Goal: Find contact information: Find contact information

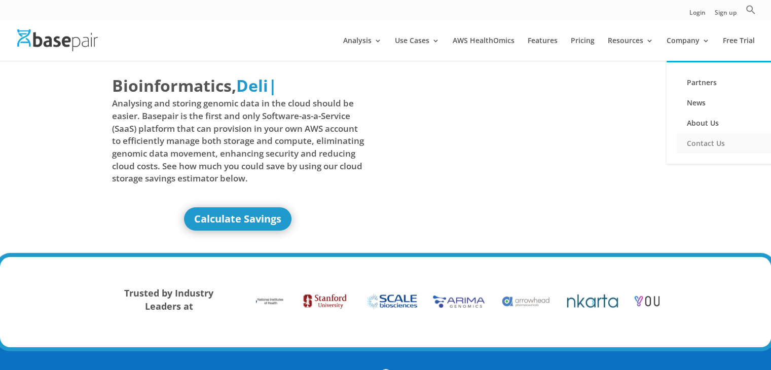
click at [695, 133] on link "Contact Us" at bounding box center [727, 143] width 101 height 20
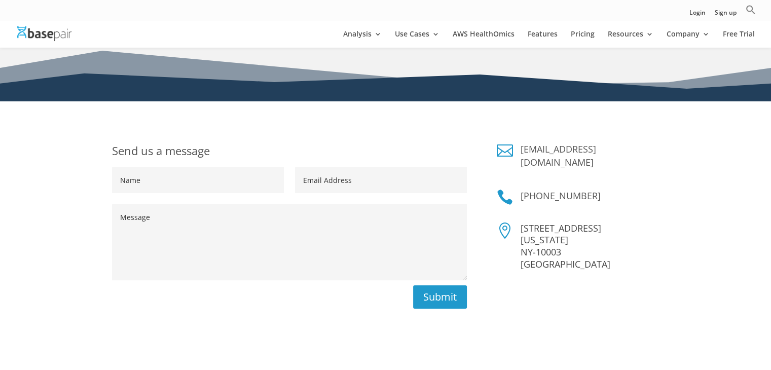
scroll to position [113, 0]
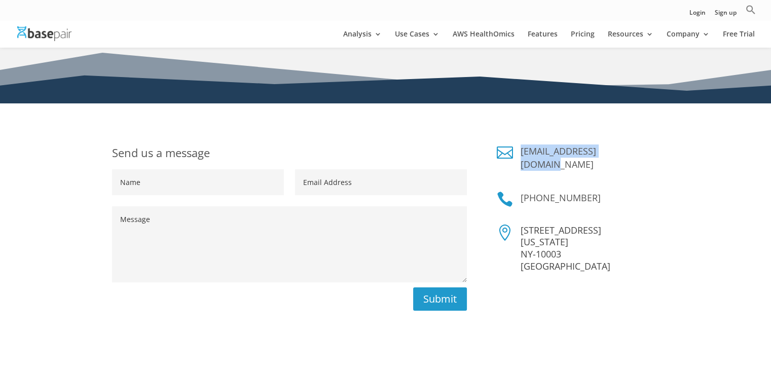
drag, startPoint x: 629, startPoint y: 142, endPoint x: 520, endPoint y: 154, distance: 109.1
click at [520, 154] on div "Send us a message Name Email Address Message Submit  [EMAIL_ADDRESS][DOMAIN_NA…" at bounding box center [386, 281] width 548 height 301
copy link "[EMAIL_ADDRESS][DOMAIN_NAME]"
